Goal: Task Accomplishment & Management: Manage account settings

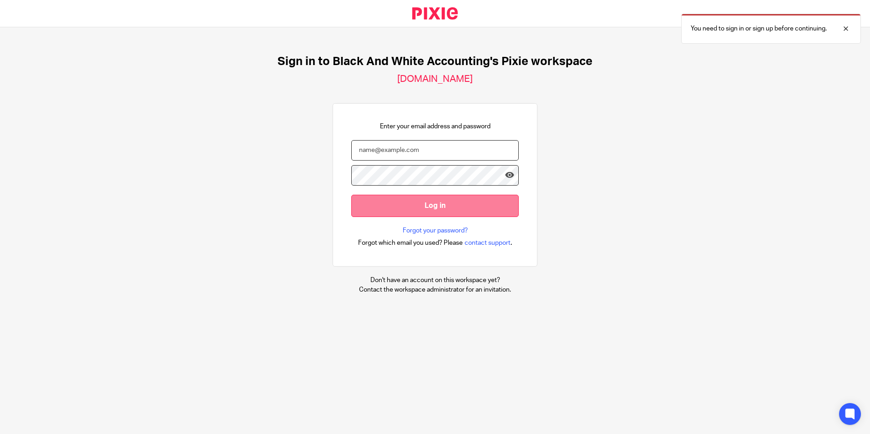
type input "[EMAIL_ADDRESS][DOMAIN_NAME]"
click at [394, 206] on input "Log in" at bounding box center [434, 206] width 167 height 22
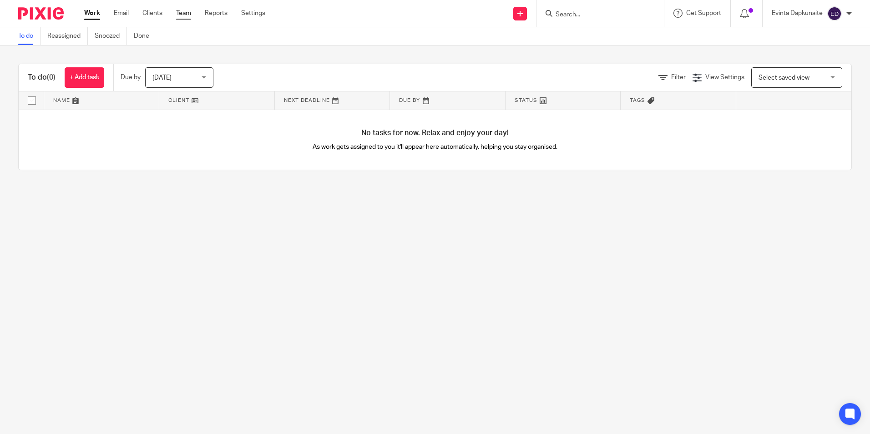
click at [189, 11] on link "Team" at bounding box center [183, 13] width 15 height 9
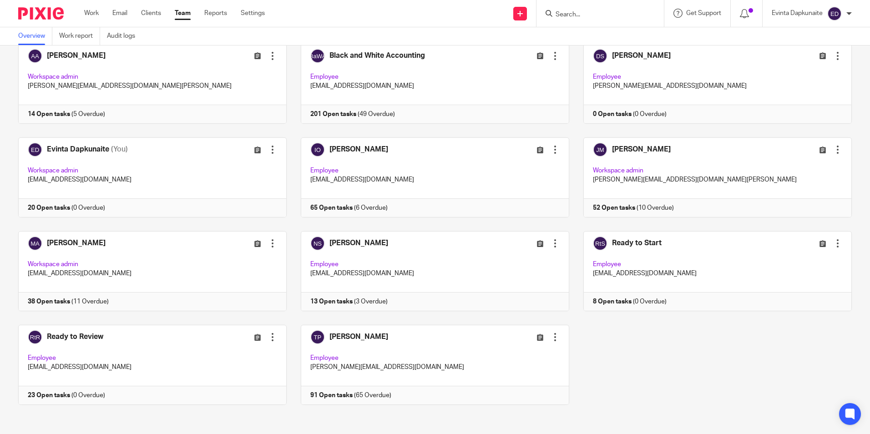
scroll to position [57, 0]
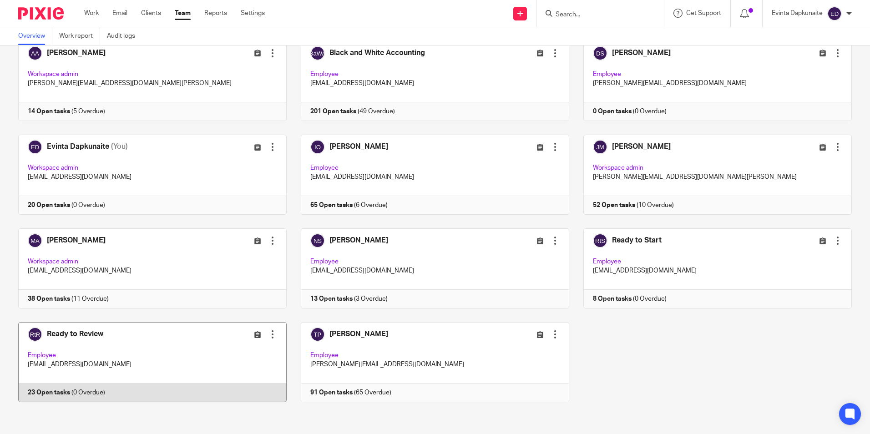
click at [137, 356] on link at bounding box center [145, 362] width 282 height 80
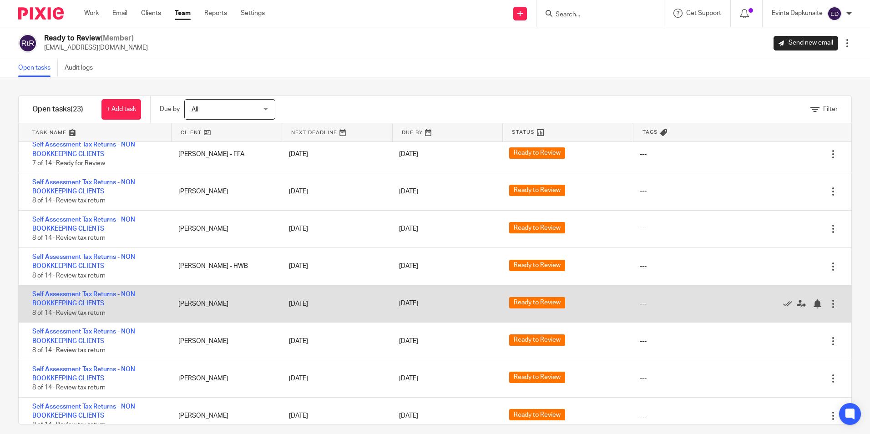
scroll to position [296, 0]
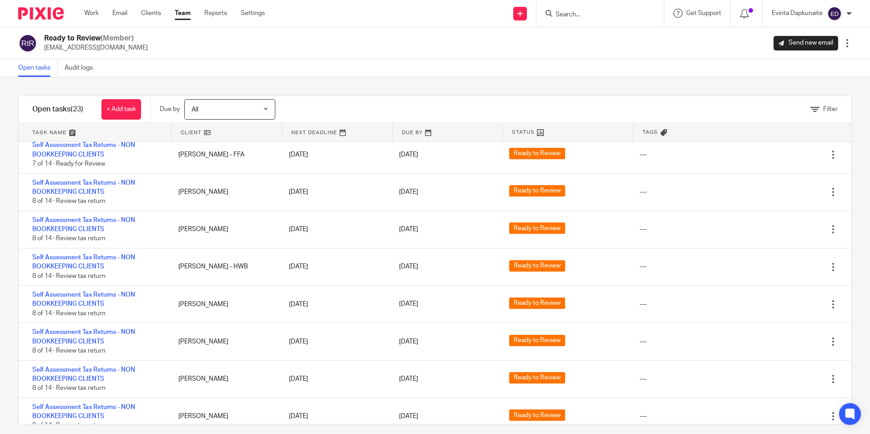
click at [186, 18] on link "Team" at bounding box center [183, 13] width 16 height 9
